Goal: Use online tool/utility

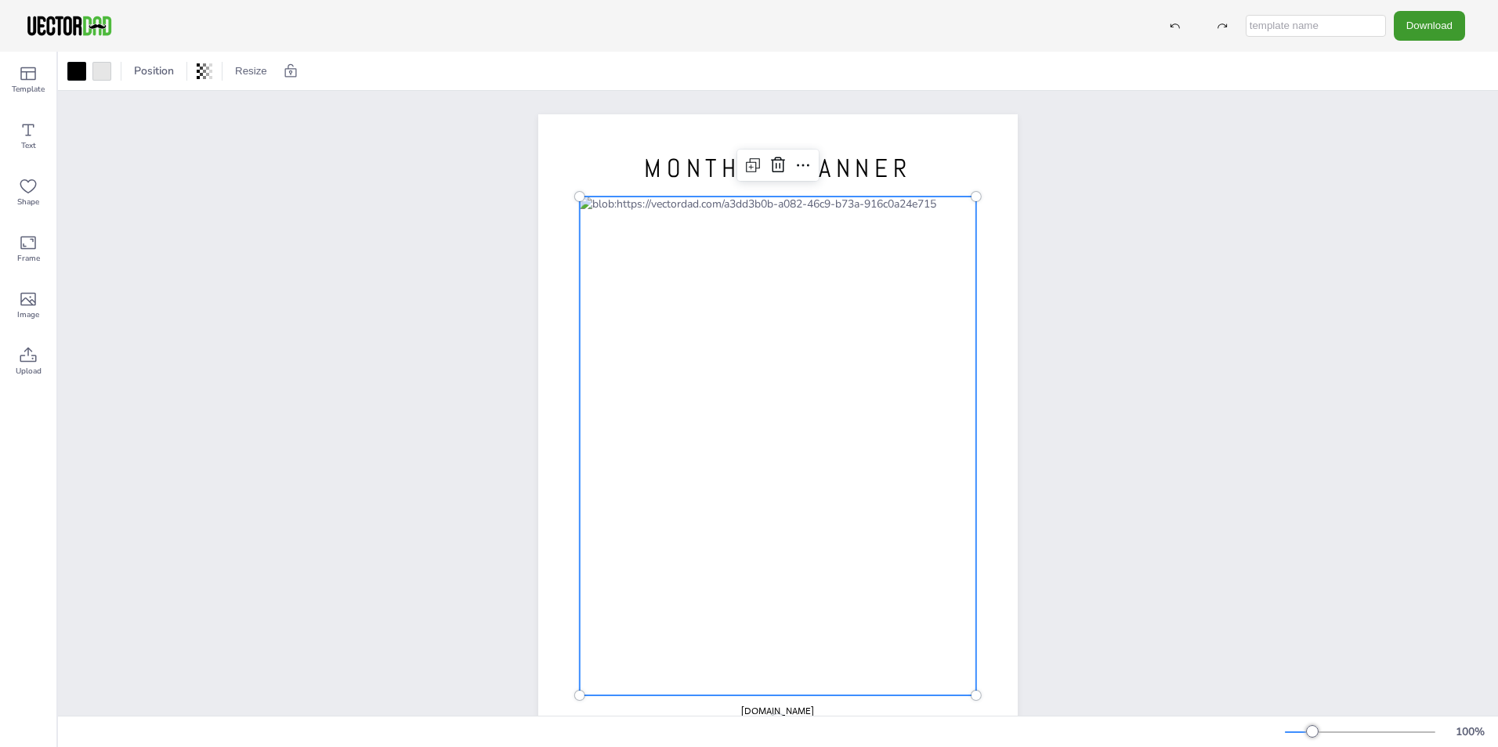
click at [623, 288] on div at bounding box center [778, 446] width 396 height 499
click at [595, 236] on div at bounding box center [783, 442] width 396 height 499
click at [626, 232] on div at bounding box center [783, 442] width 396 height 499
click at [26, 119] on div "Text" at bounding box center [28, 136] width 56 height 56
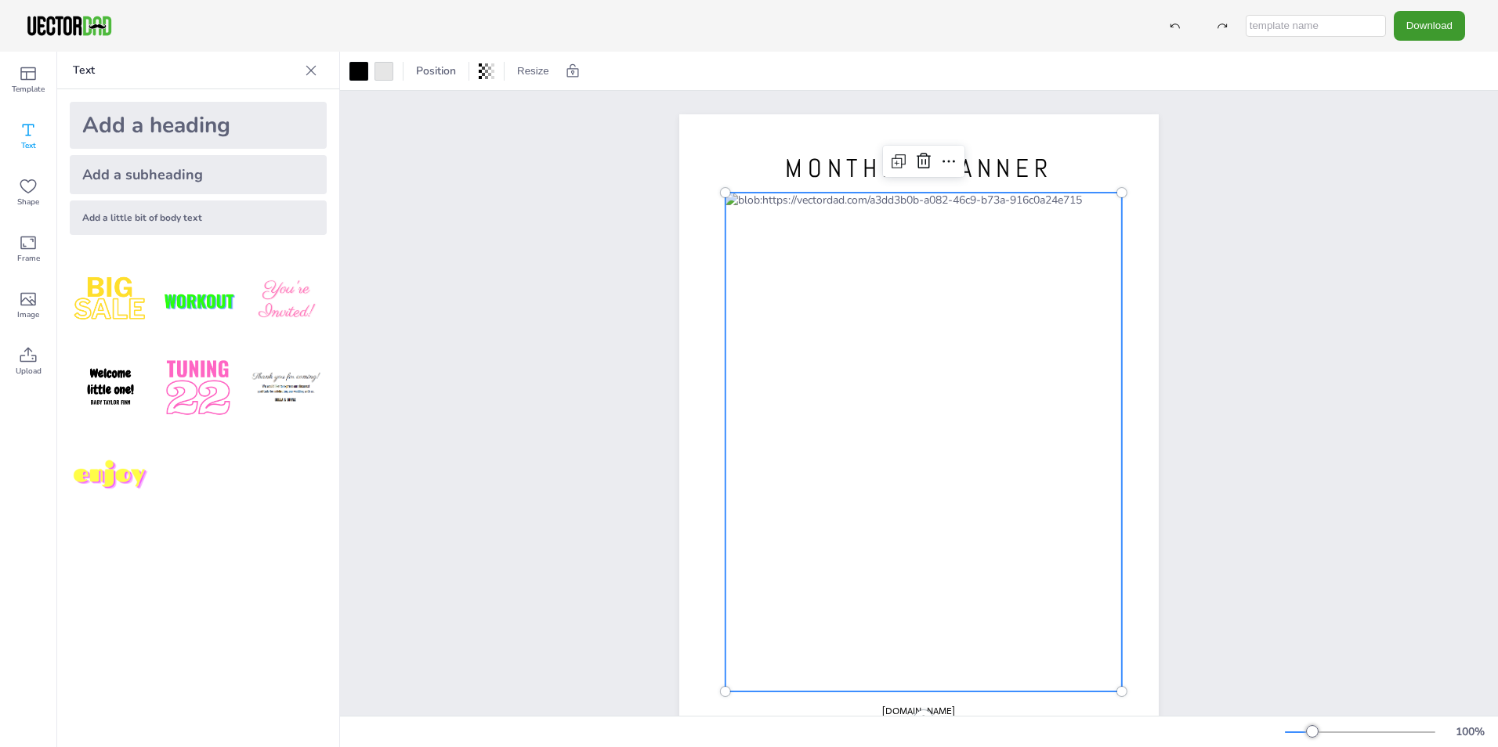
click at [758, 232] on div at bounding box center [924, 442] width 396 height 499
click at [33, 133] on icon at bounding box center [28, 130] width 19 height 19
click at [317, 75] on icon at bounding box center [311, 71] width 16 height 16
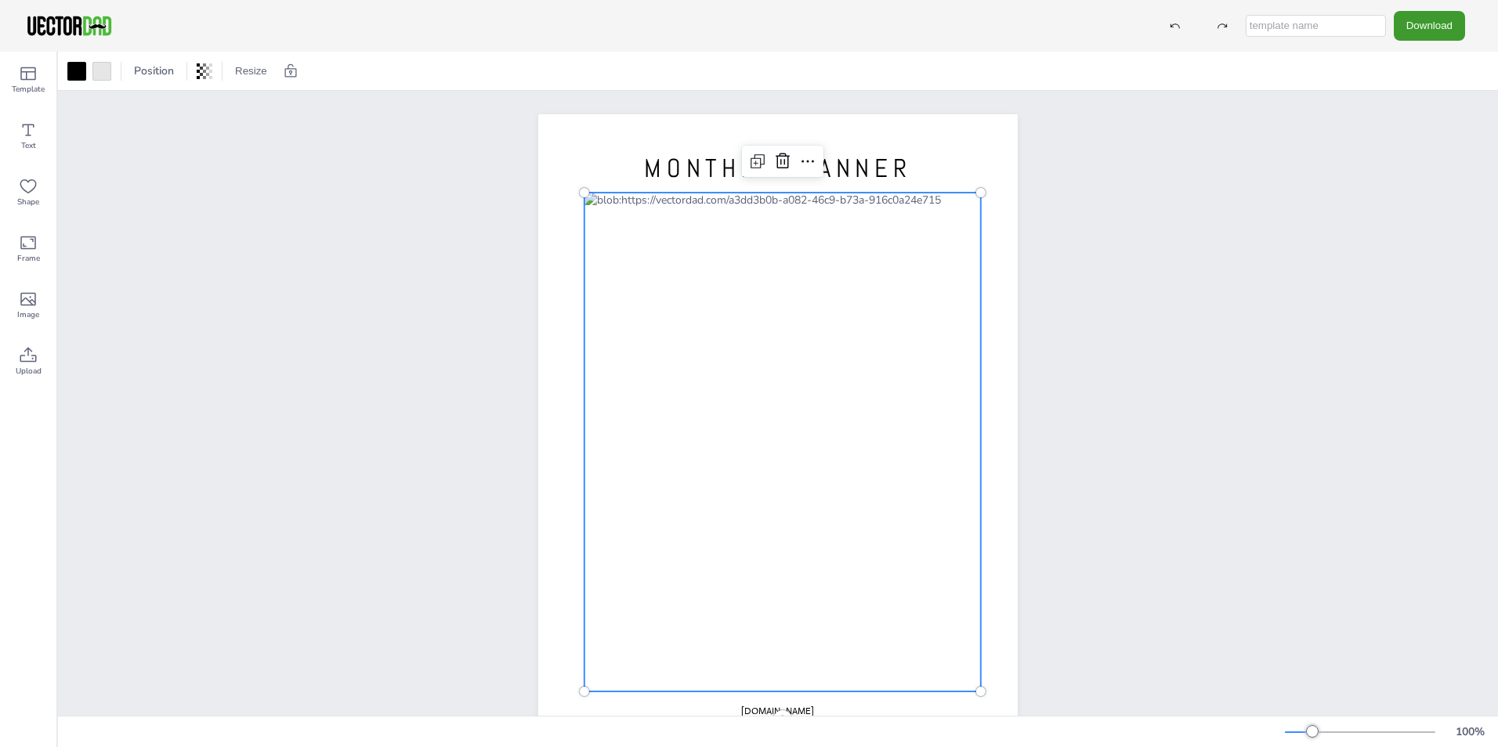
click at [618, 269] on div at bounding box center [783, 442] width 396 height 499
click at [600, 261] on div at bounding box center [783, 442] width 396 height 499
click at [592, 224] on div at bounding box center [783, 435] width 396 height 499
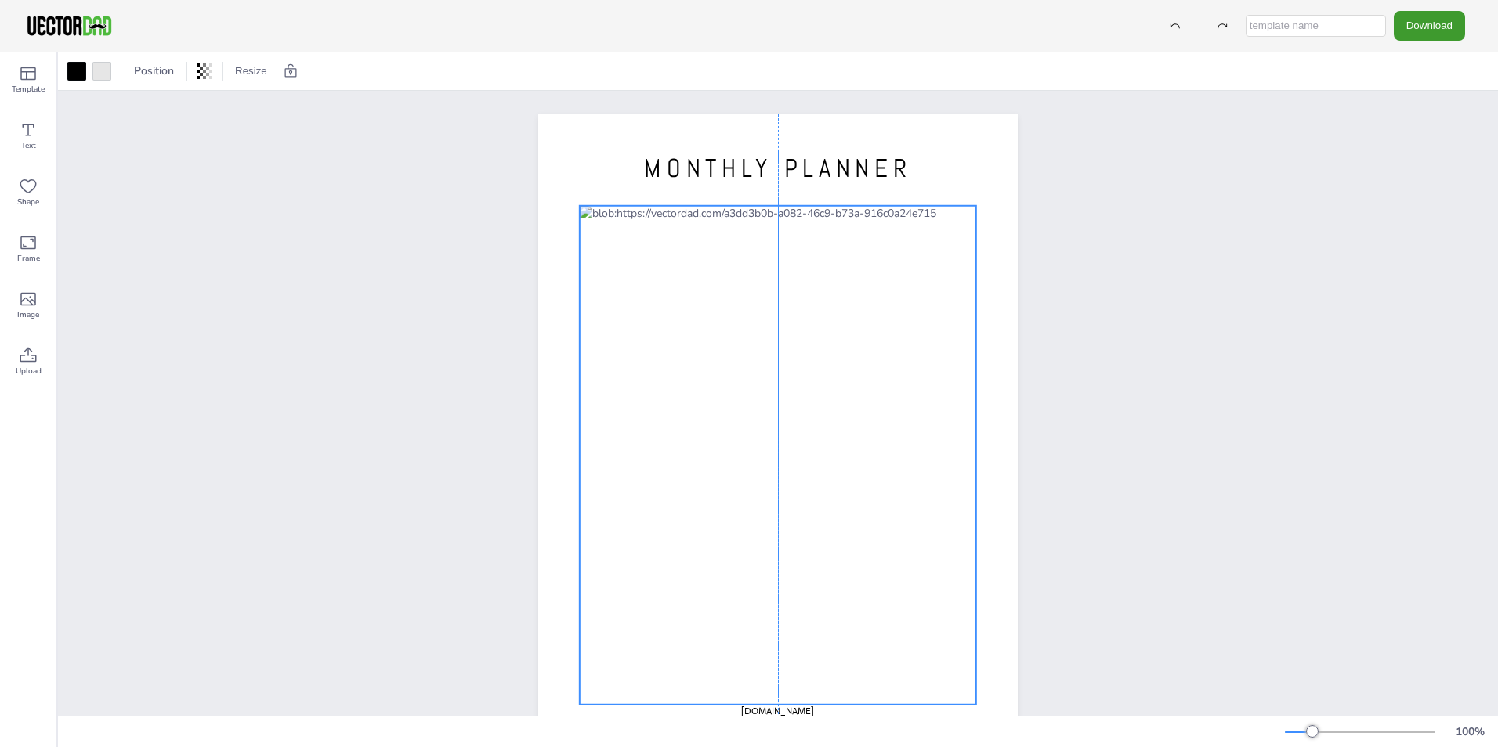
drag, startPoint x: 588, startPoint y: 197, endPoint x: 586, endPoint y: 213, distance: 16.6
click at [586, 213] on div at bounding box center [778, 455] width 396 height 499
click at [722, 378] on div at bounding box center [778, 455] width 396 height 499
click at [718, 393] on div at bounding box center [778, 455] width 396 height 499
click at [744, 172] on icon at bounding box center [753, 174] width 19 height 19
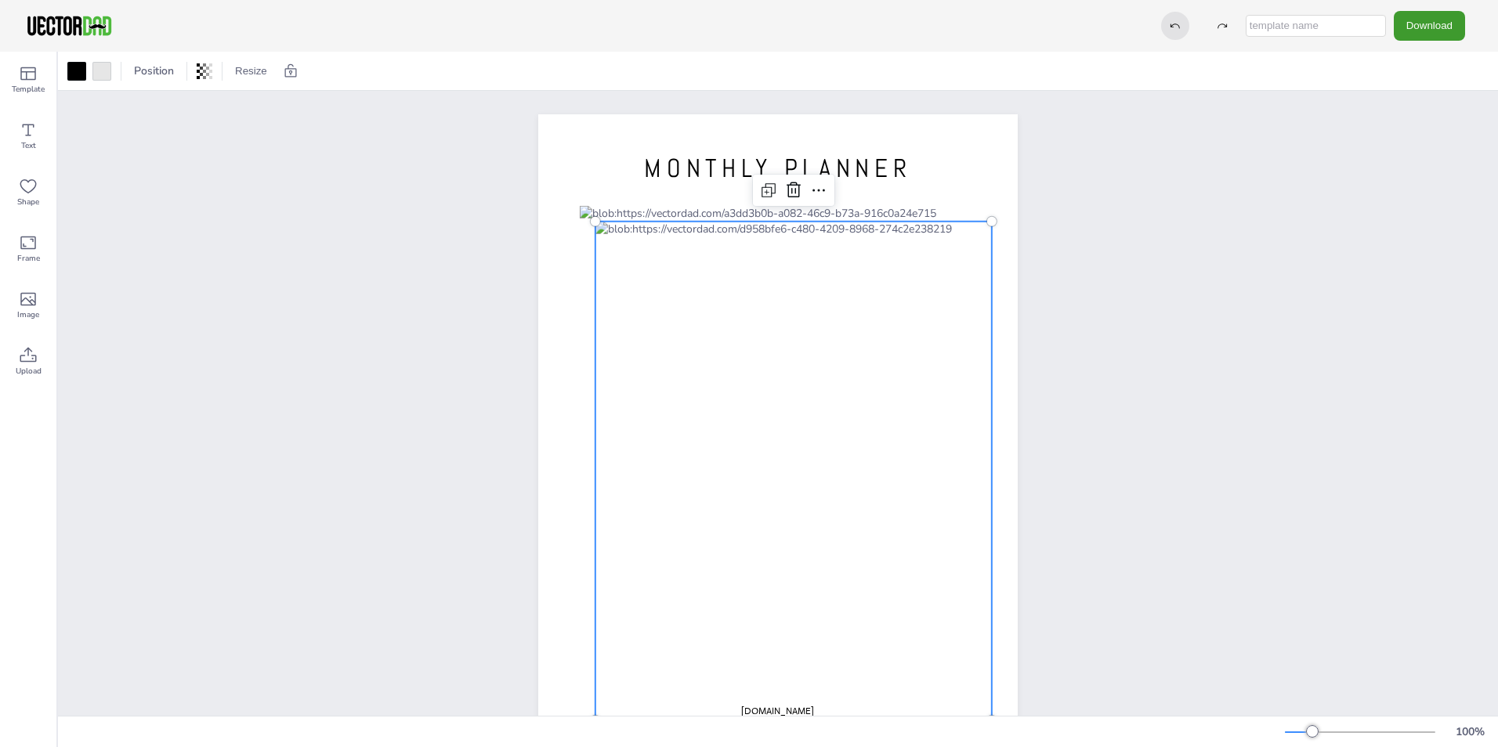
click at [1176, 21] on icon at bounding box center [1175, 25] width 11 height 11
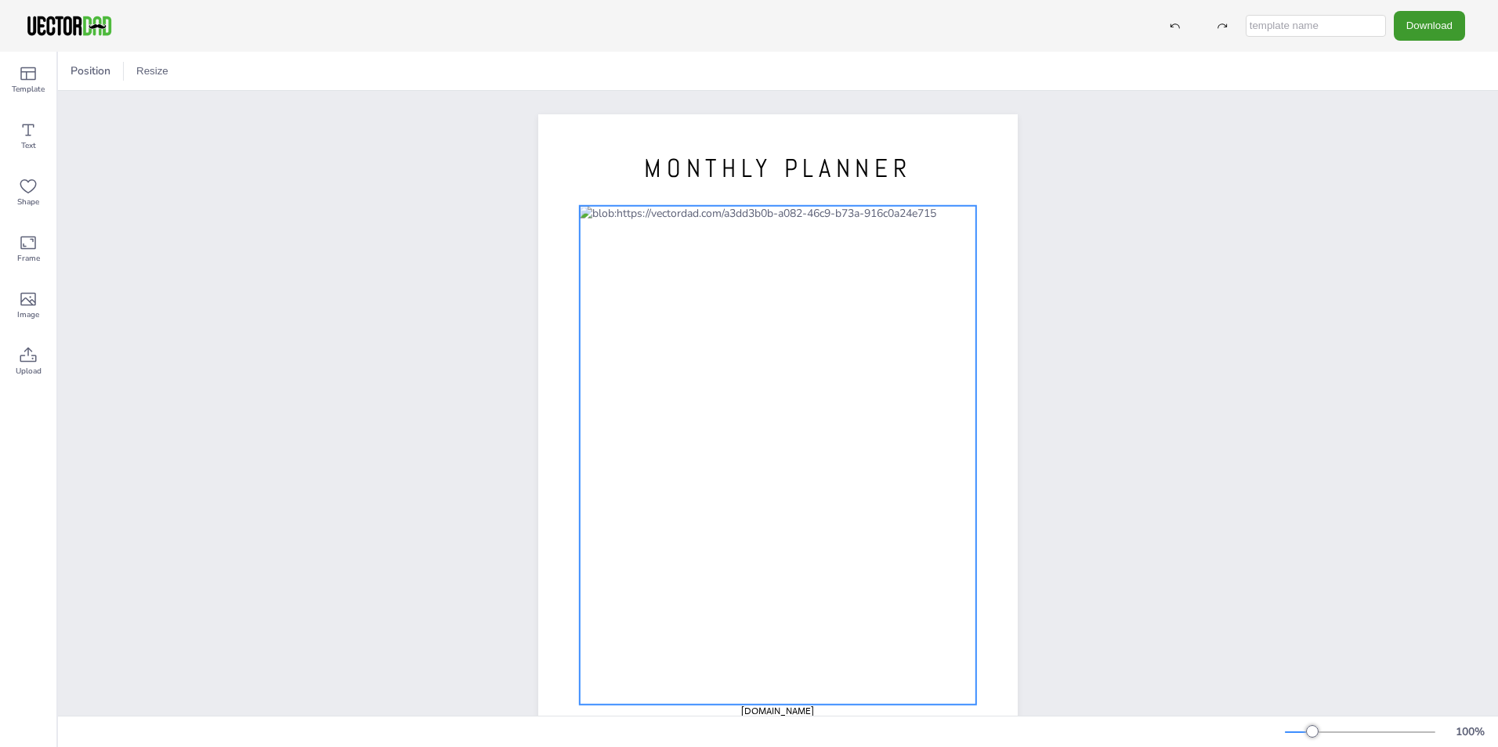
click at [842, 262] on div at bounding box center [778, 455] width 396 height 499
click at [816, 302] on div at bounding box center [778, 455] width 396 height 499
click at [796, 181] on icon at bounding box center [803, 174] width 19 height 19
